Goal: Navigation & Orientation: Find specific page/section

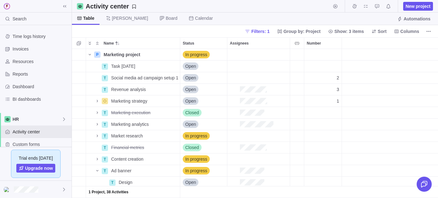
scroll to position [0, 0]
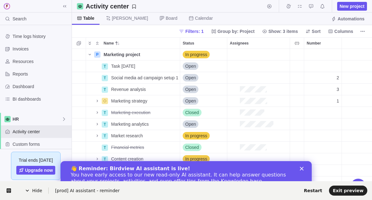
scroll to position [151, 300]
click at [26, 189] on icon at bounding box center [27, 191] width 5 height 5
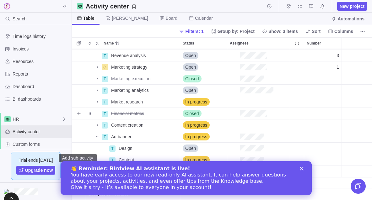
scroll to position [34, 0]
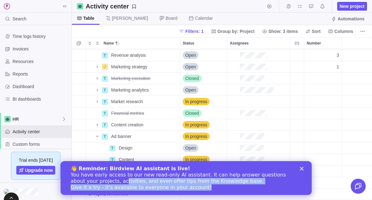
drag, startPoint x: 96, startPoint y: 182, endPoint x: 199, endPoint y: 192, distance: 104.2
click at [199, 192] on div "👋 Reminder: Birdview AI assistant is live! You have early access to our new rea…" at bounding box center [183, 178] width 226 height 29
click at [199, 191] on div "👋 Reminder: Birdview AI assistant is live! You have early access to our new rea…" at bounding box center [183, 178] width 226 height 29
